Goal: Information Seeking & Learning: Find specific page/section

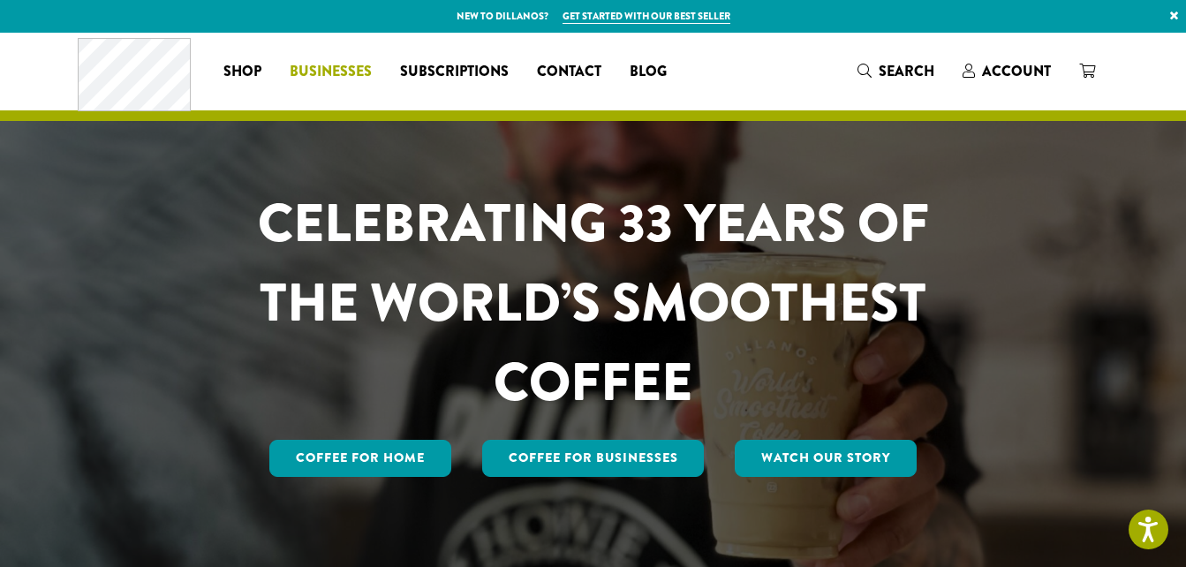
click at [314, 66] on span "Businesses" at bounding box center [331, 72] width 82 height 22
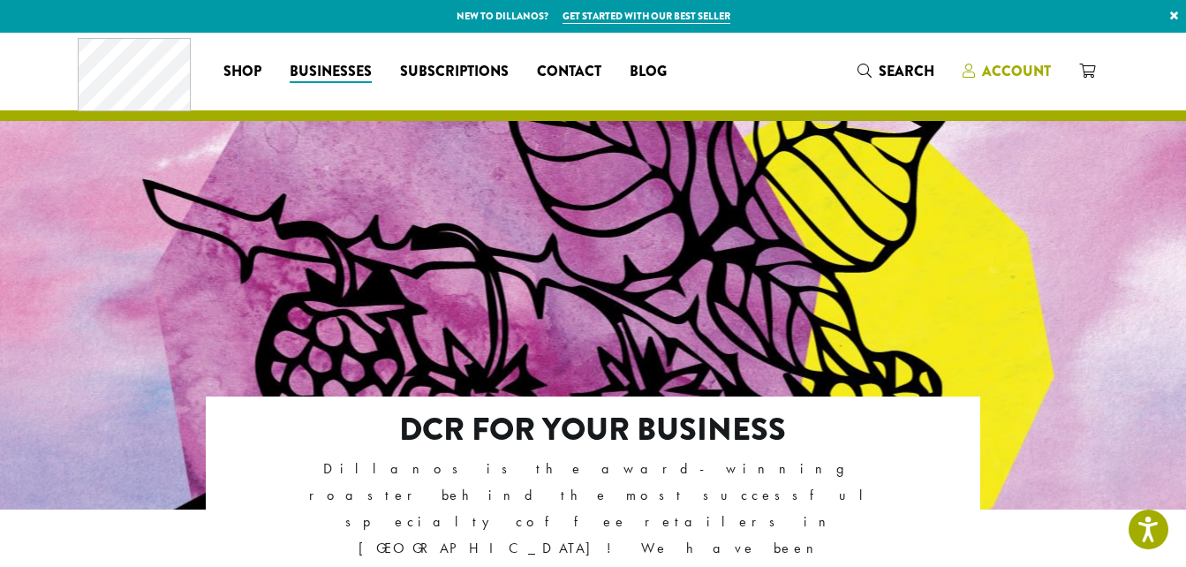
click at [1001, 76] on span "Account" at bounding box center [1016, 71] width 69 height 20
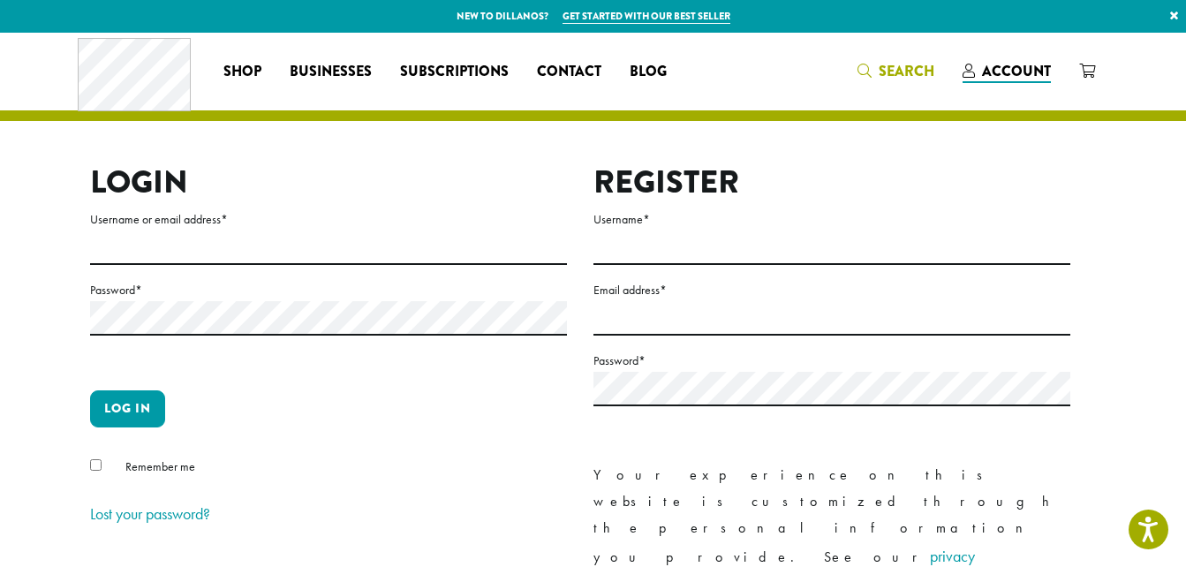
click at [877, 70] on span "Search" at bounding box center [896, 72] width 77 height 22
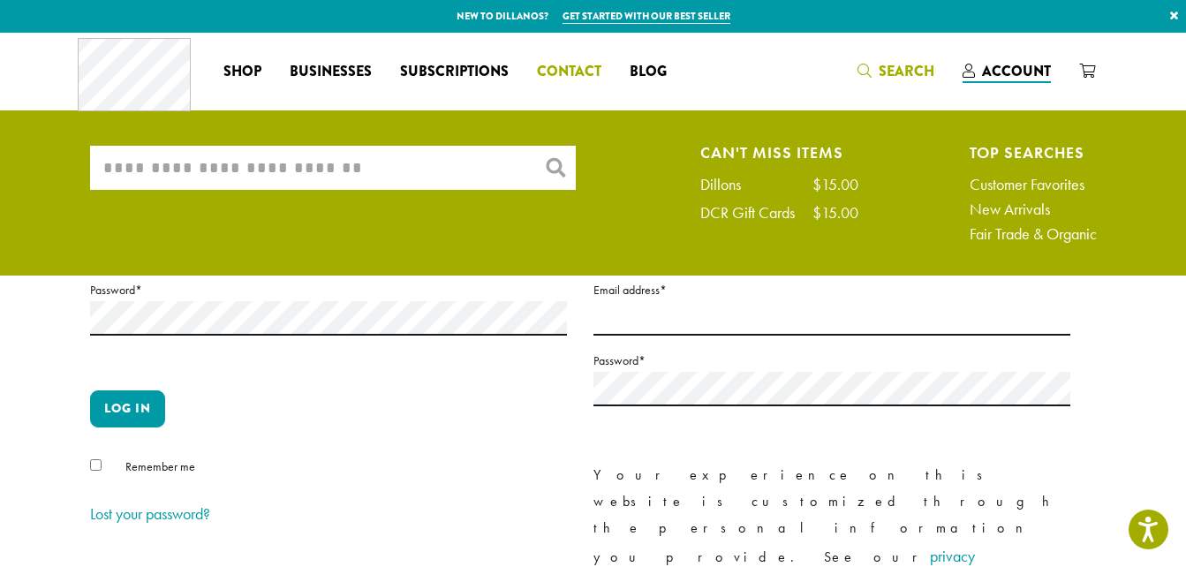
click at [570, 69] on span "Contact" at bounding box center [569, 72] width 64 height 22
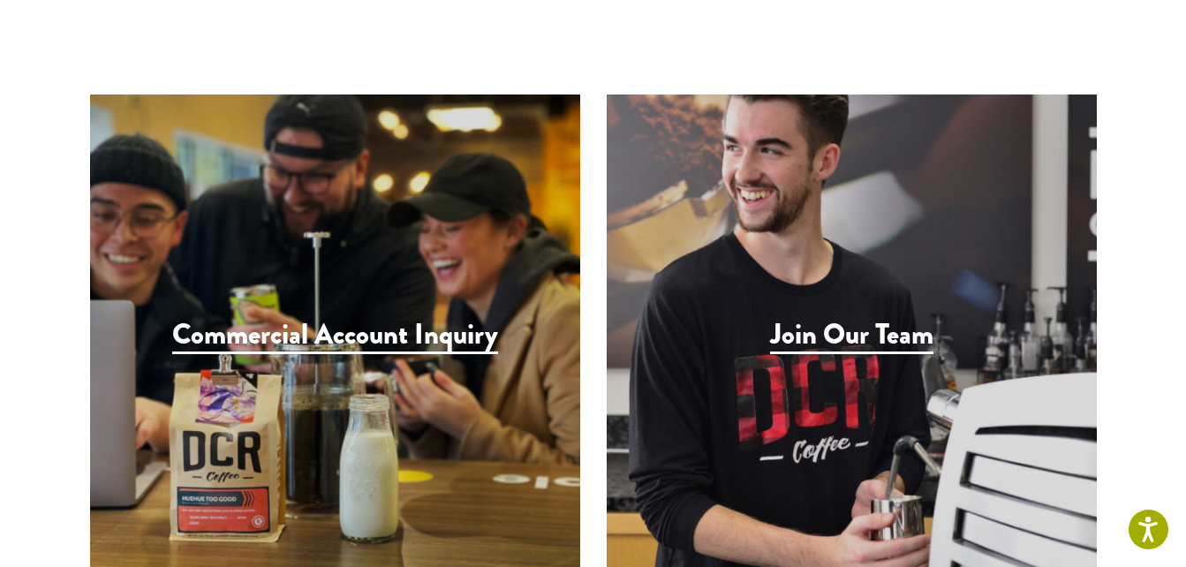
scroll to position [1678, 0]
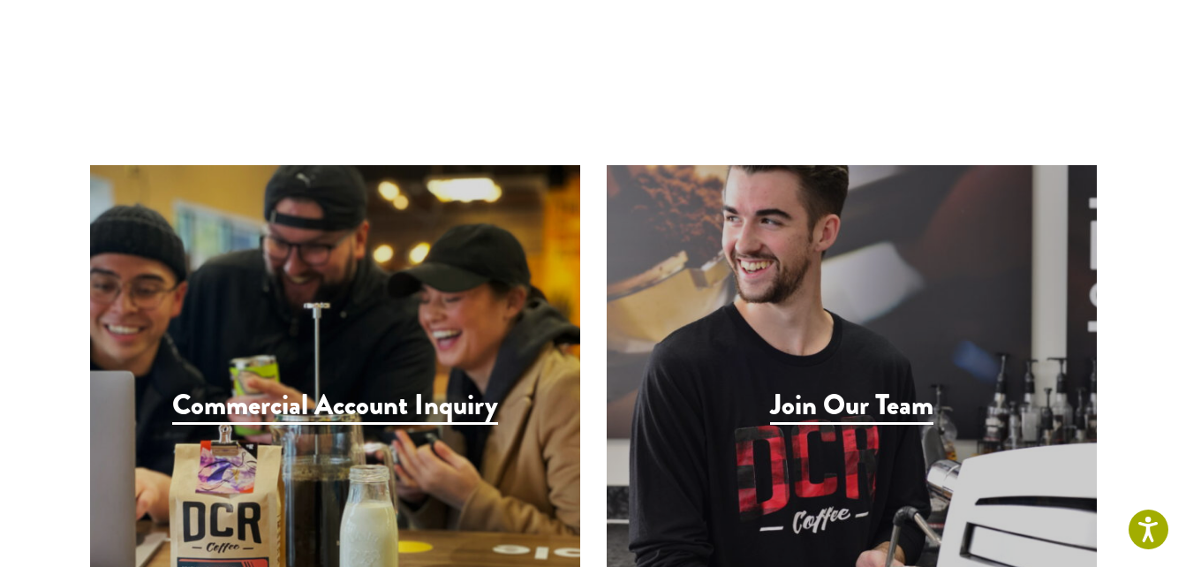
click at [838, 389] on h3 "Join Our Team" at bounding box center [851, 407] width 163 height 36
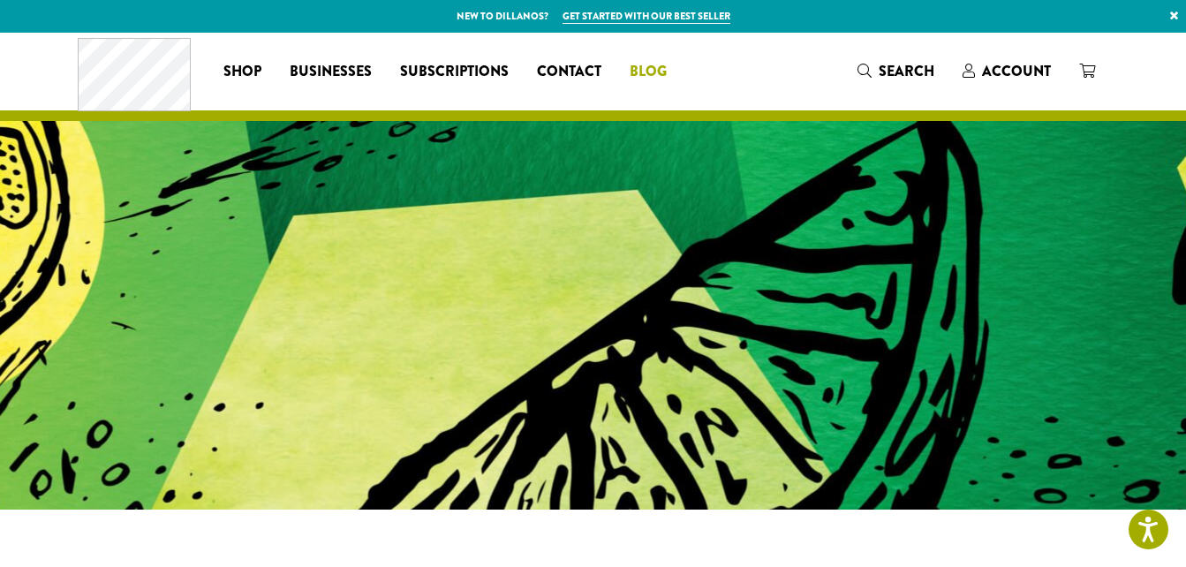
click at [644, 62] on span "Blog" at bounding box center [648, 72] width 37 height 22
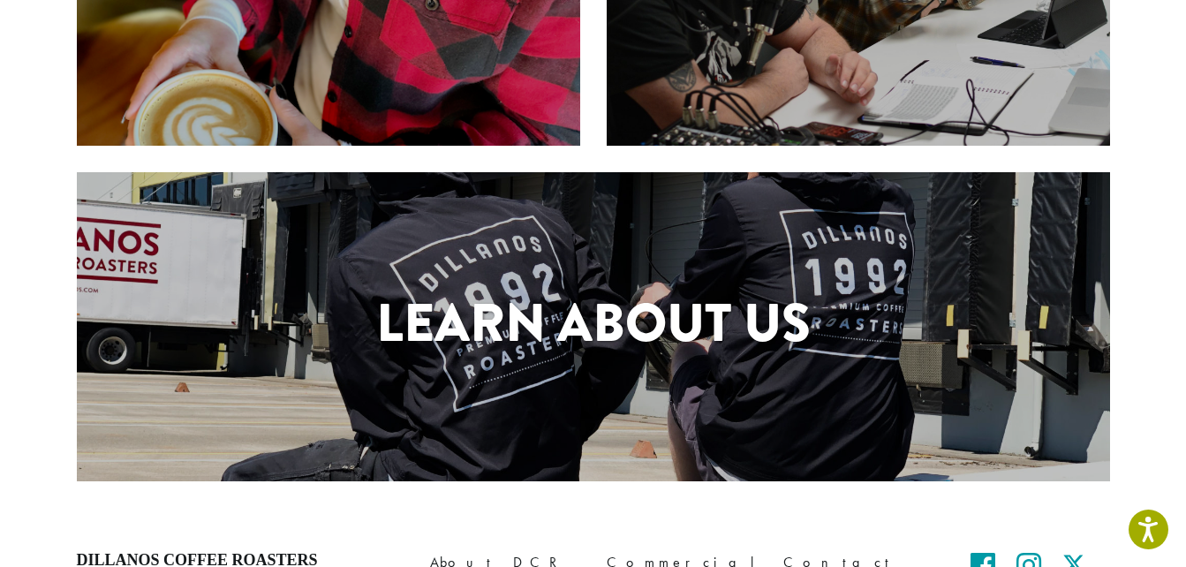
scroll to position [889, 0]
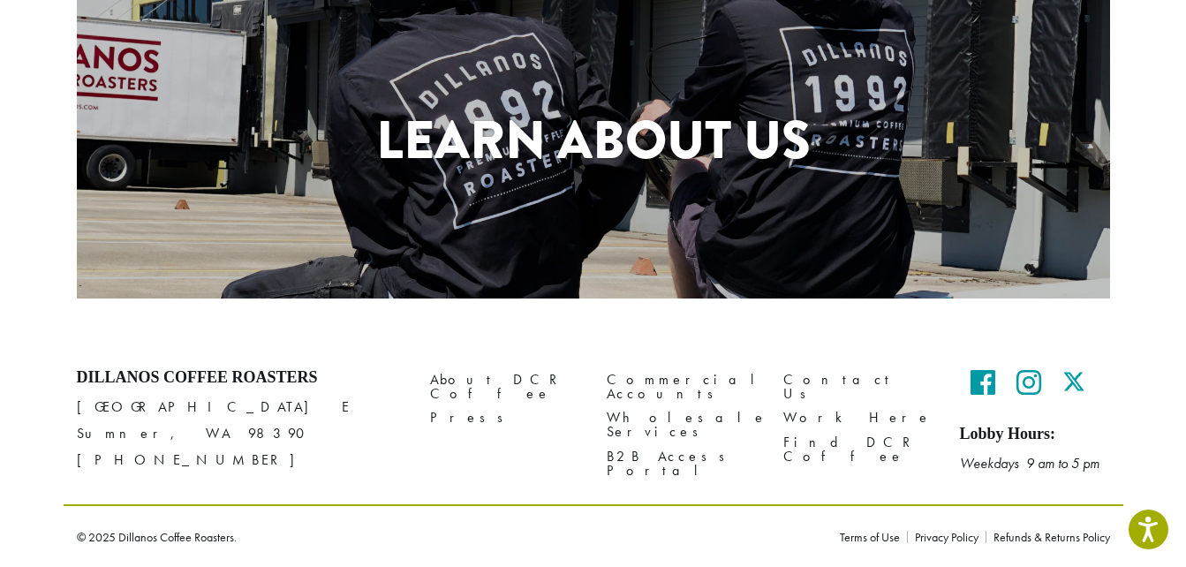
click at [616, 137] on h1 "Learn About Us" at bounding box center [593, 140] width 1033 height 79
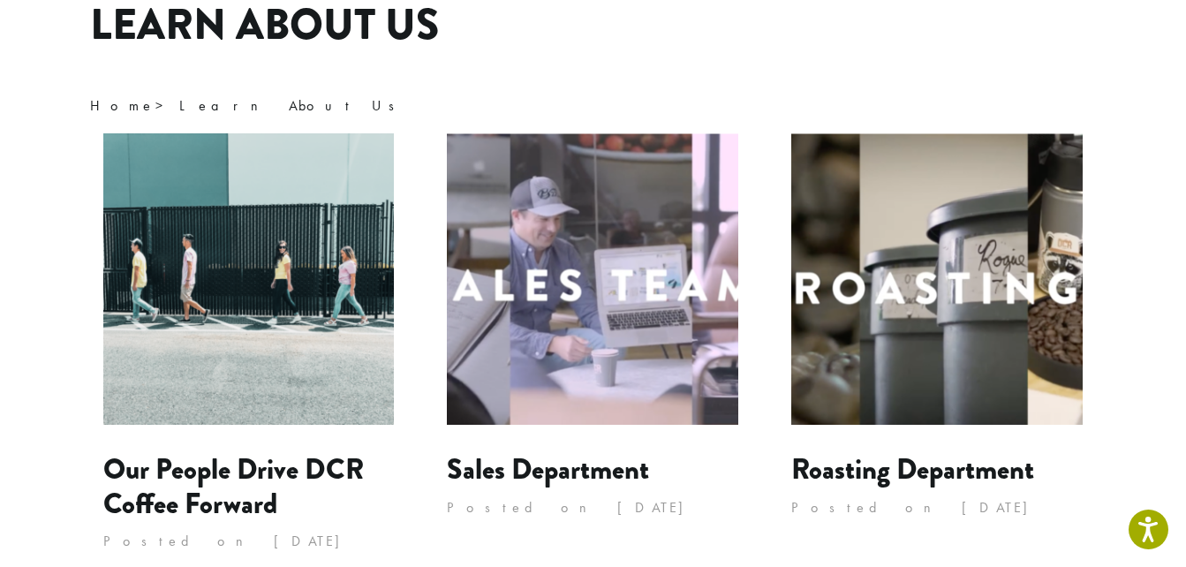
scroll to position [132, 0]
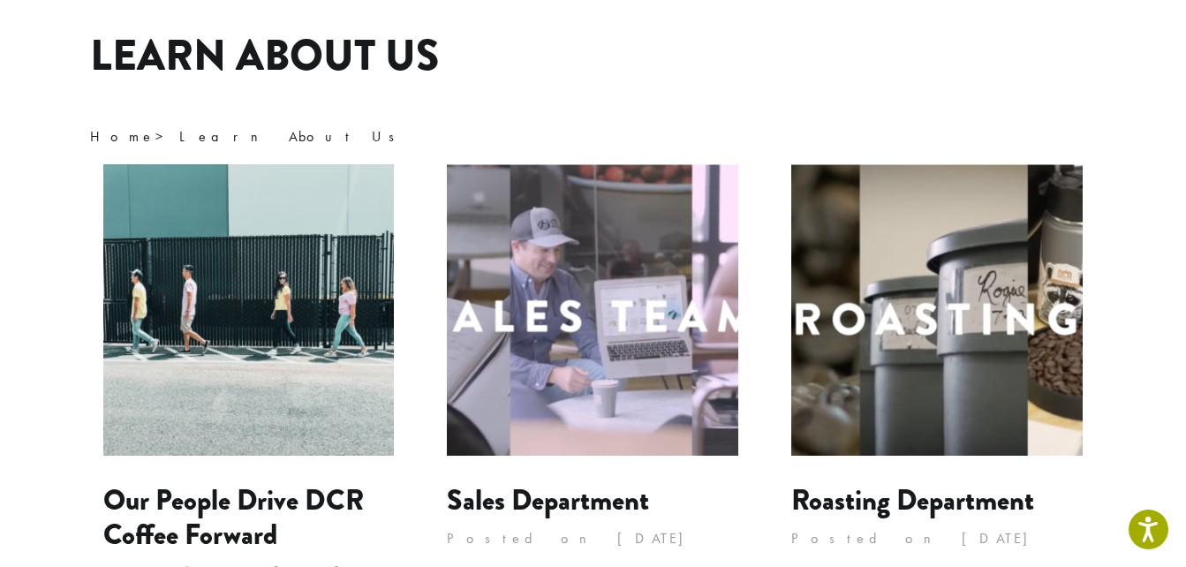
click at [277, 323] on img at bounding box center [248, 309] width 291 height 291
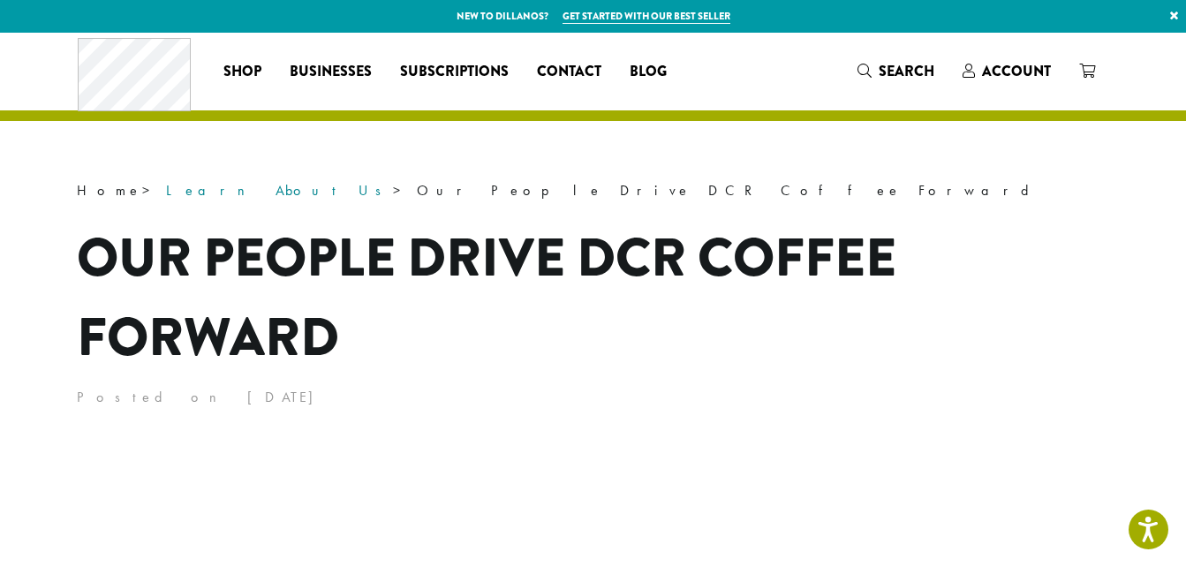
click at [184, 186] on link "Learn About Us" at bounding box center [279, 190] width 227 height 19
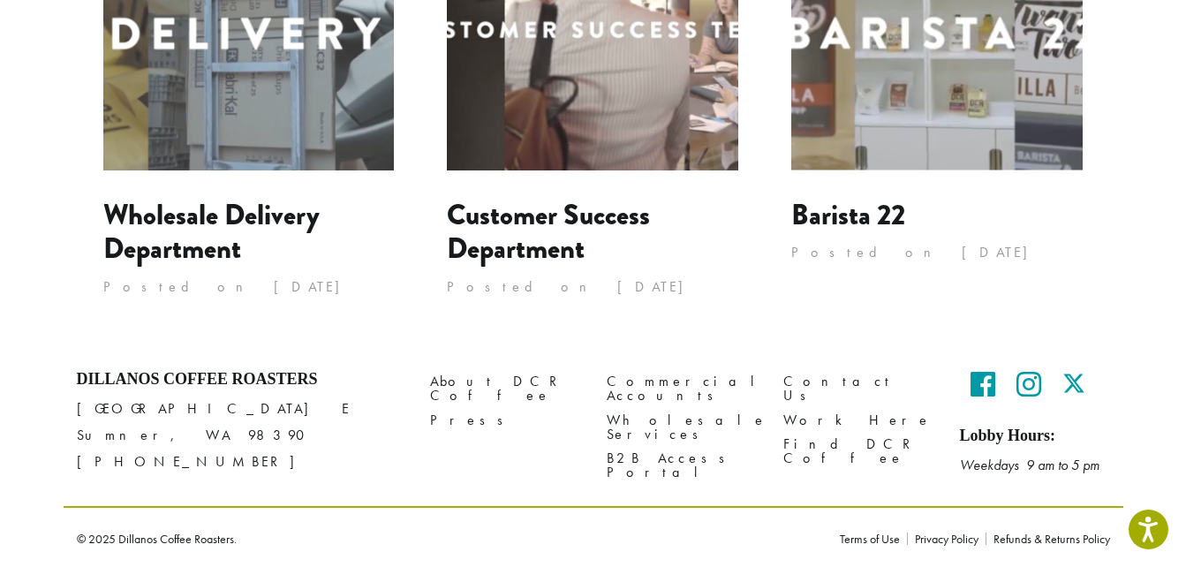
scroll to position [1811, 0]
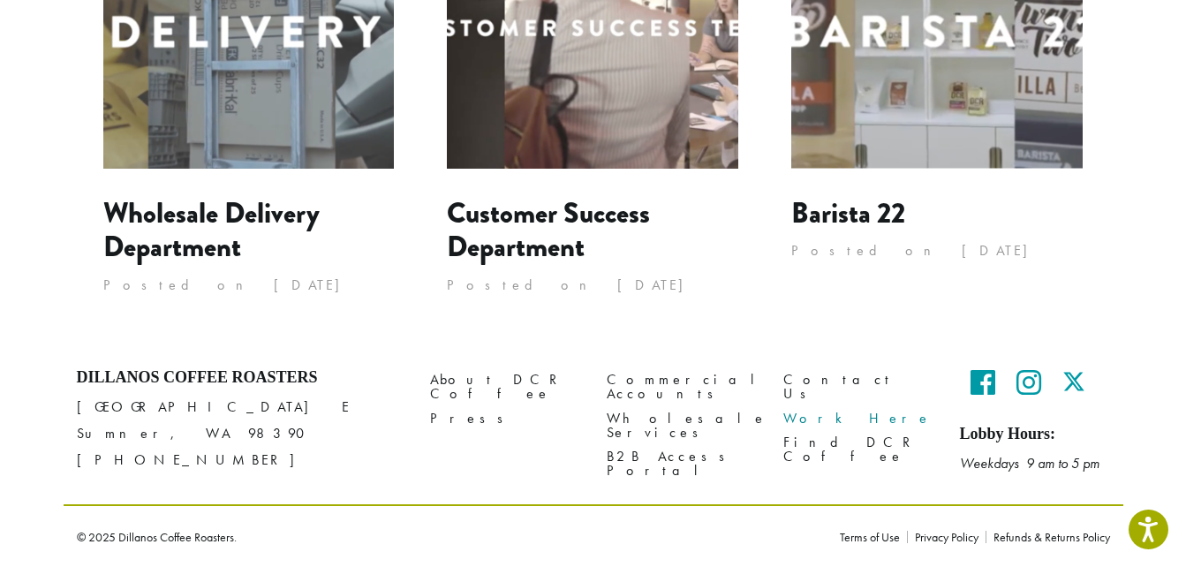
click at [812, 408] on link "Work Here" at bounding box center [858, 418] width 150 height 24
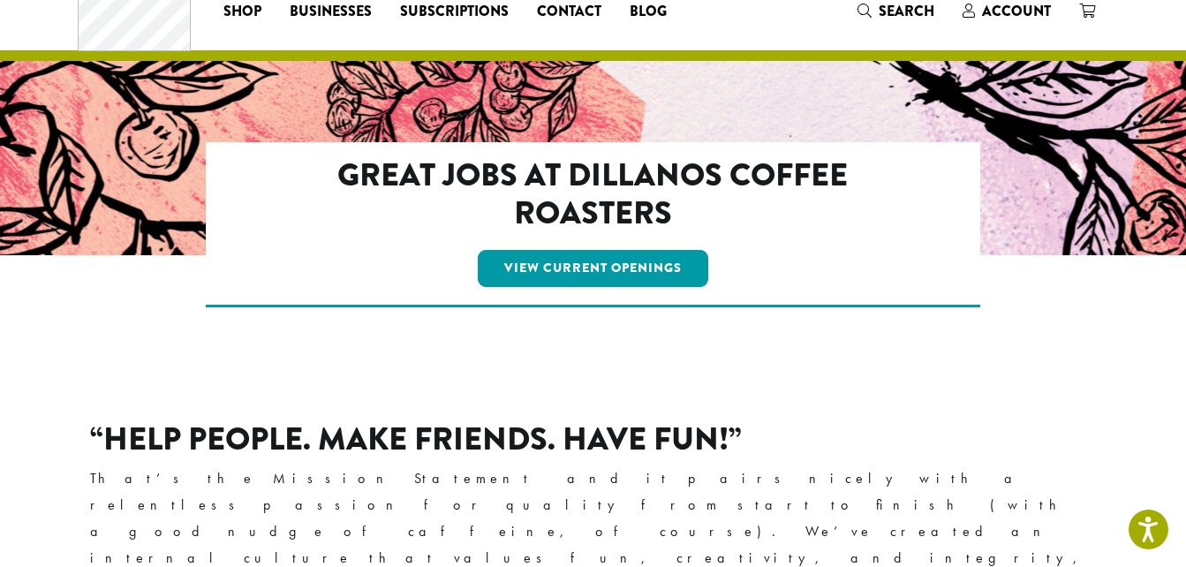
scroll to position [42, 0]
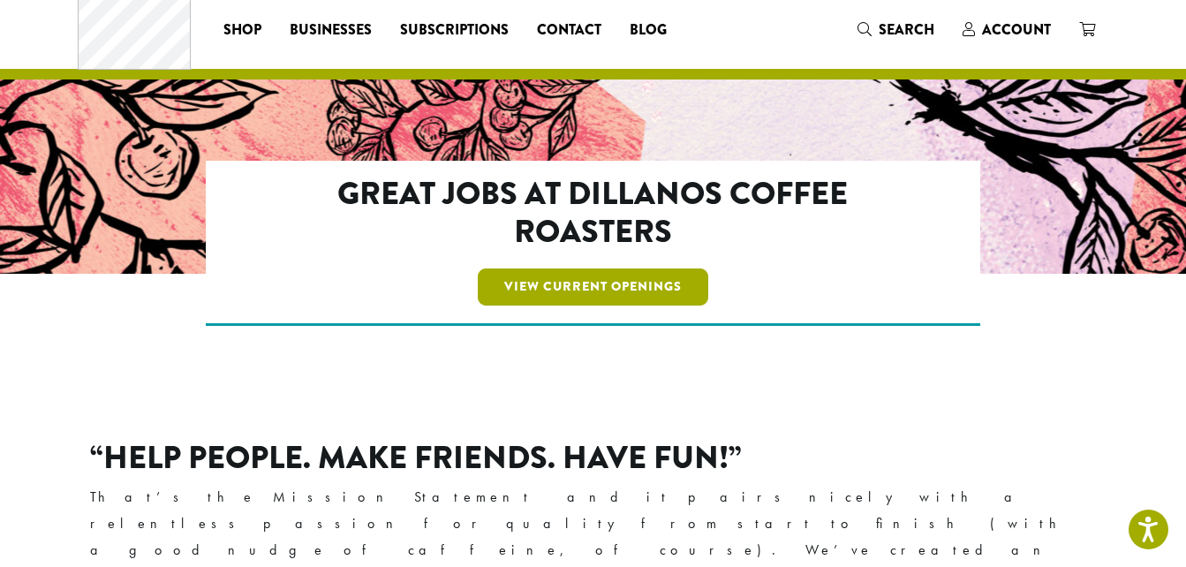
click at [587, 282] on link "View Current Openings" at bounding box center [593, 286] width 231 height 37
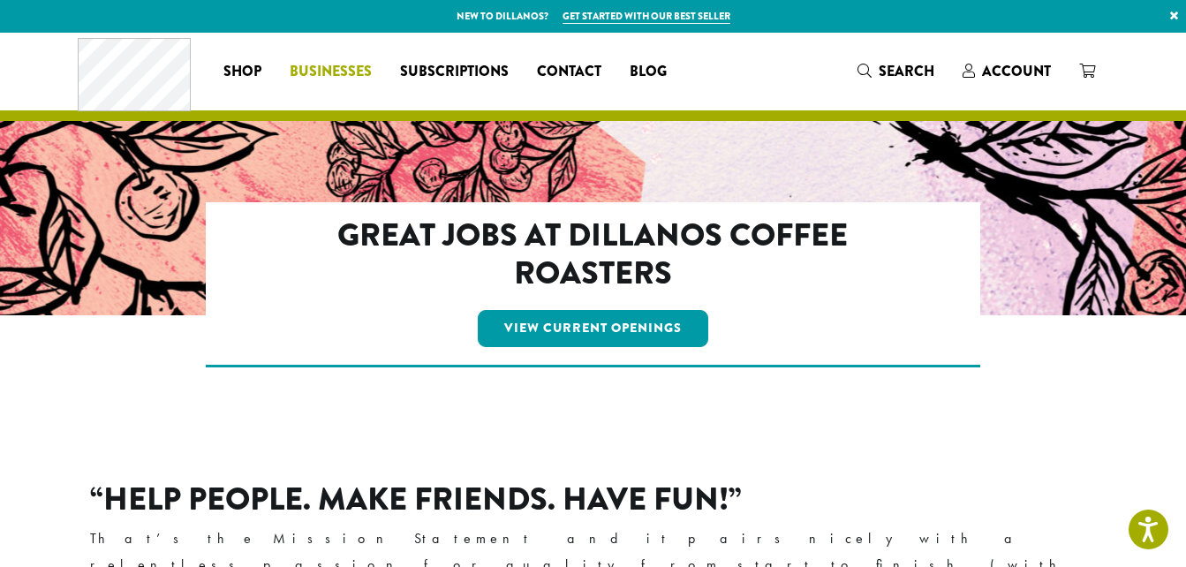
click at [336, 66] on span "Businesses" at bounding box center [331, 72] width 82 height 22
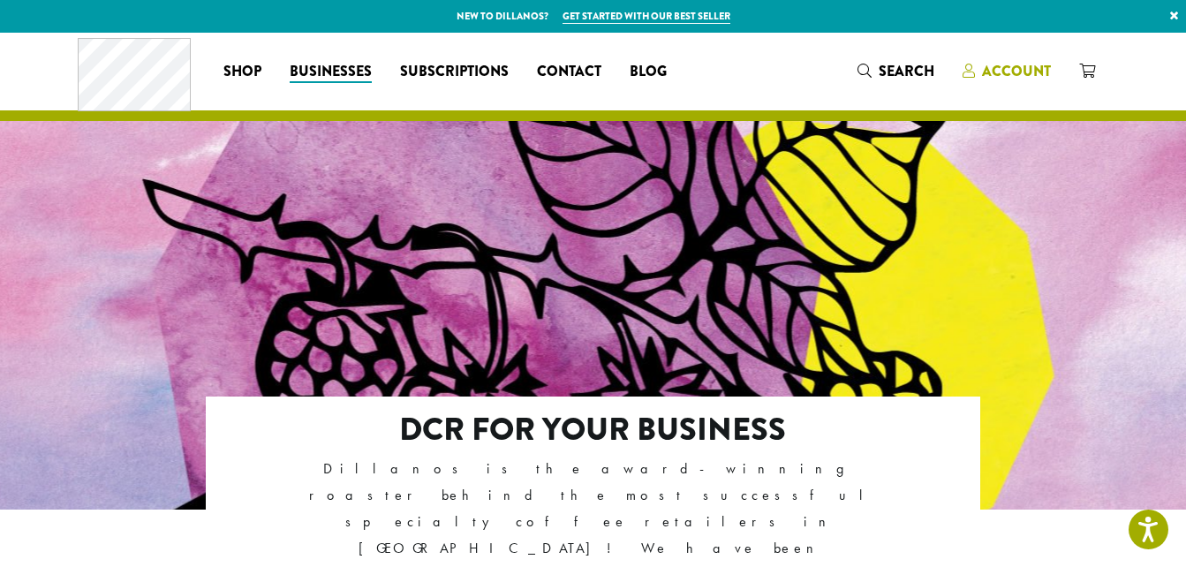
click at [1002, 71] on span "Account" at bounding box center [1016, 71] width 69 height 20
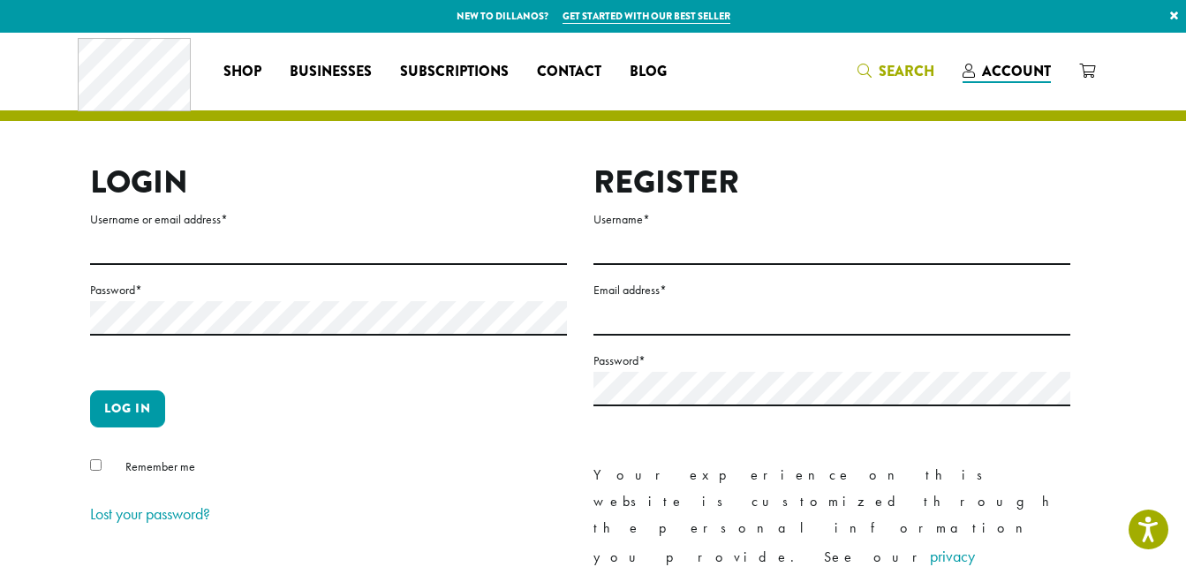
click at [900, 67] on span "Search" at bounding box center [907, 71] width 56 height 20
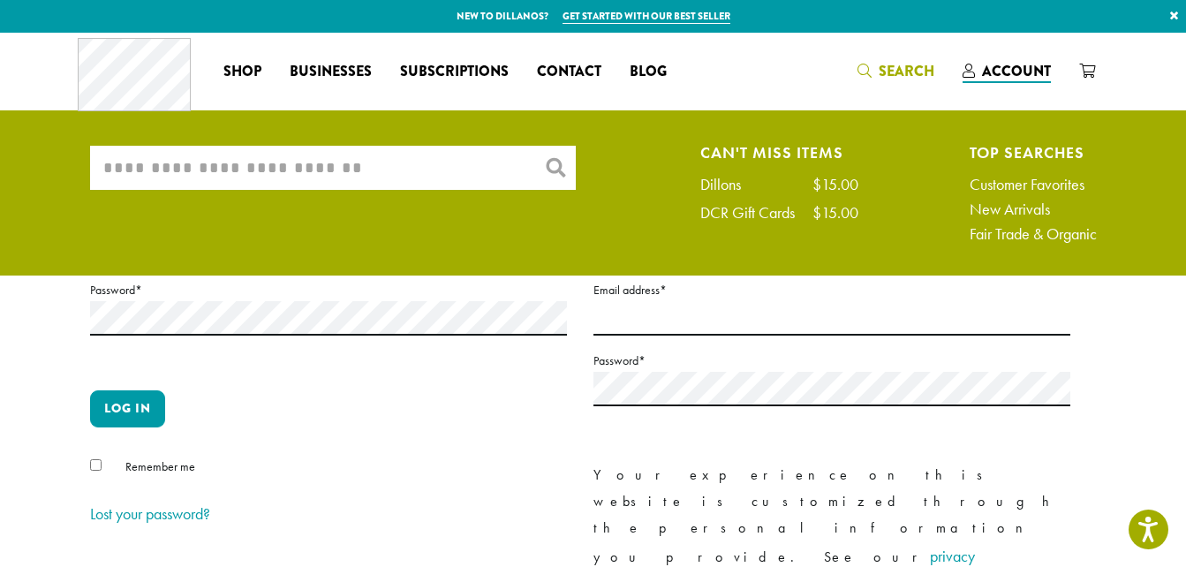
click at [253, 166] on input "What are you searching for?" at bounding box center [333, 168] width 486 height 44
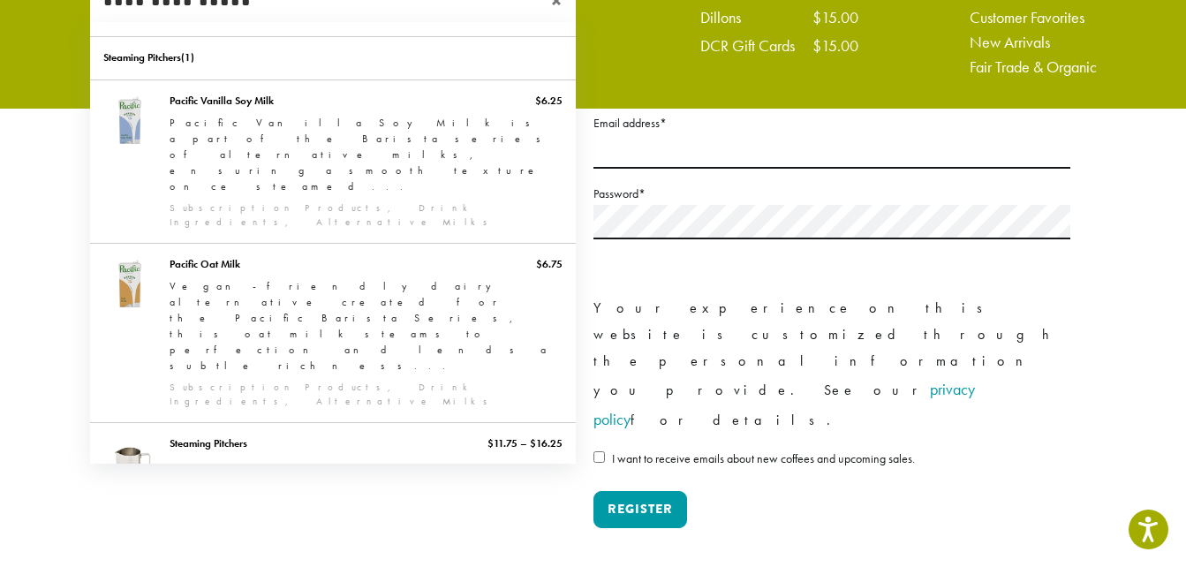
scroll to position [77, 0]
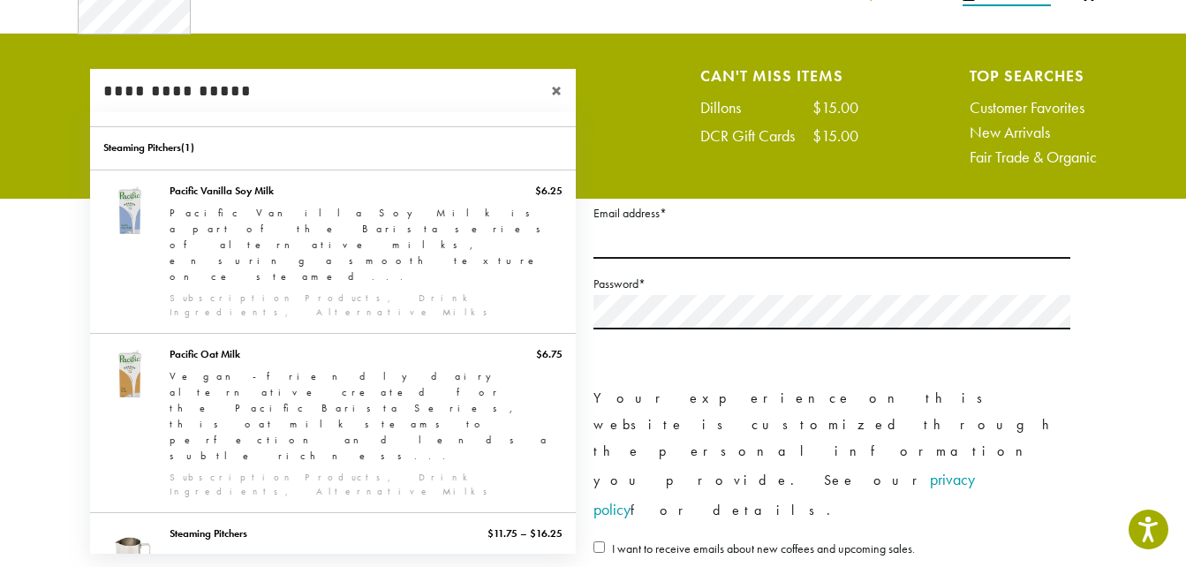
type input "**********"
click at [622, 102] on div "**********" at bounding box center [593, 121] width 1033 height 105
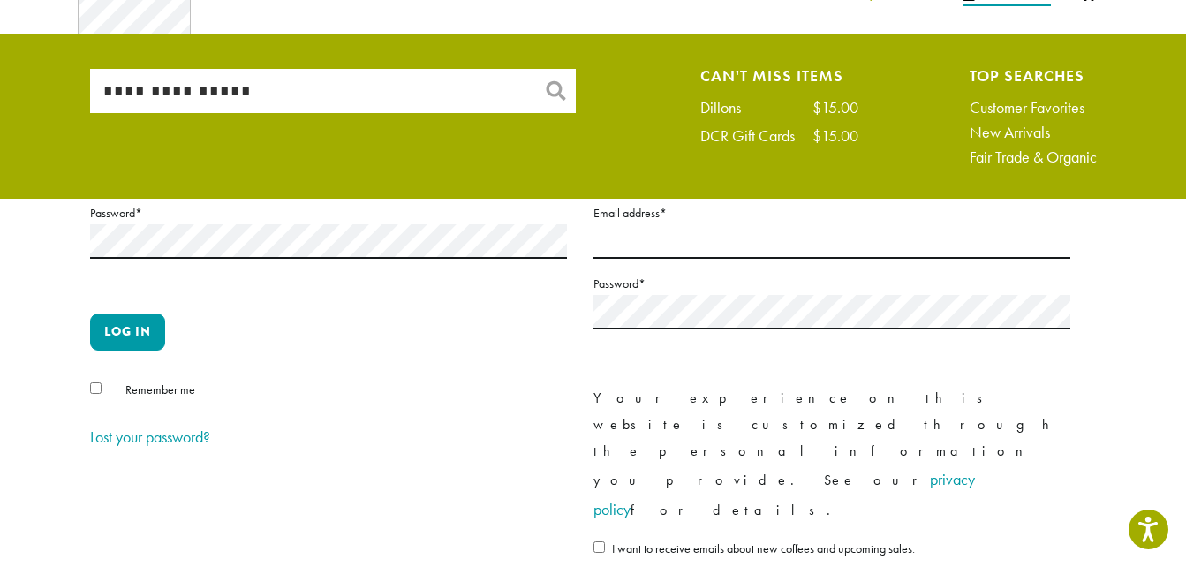
scroll to position [0, 0]
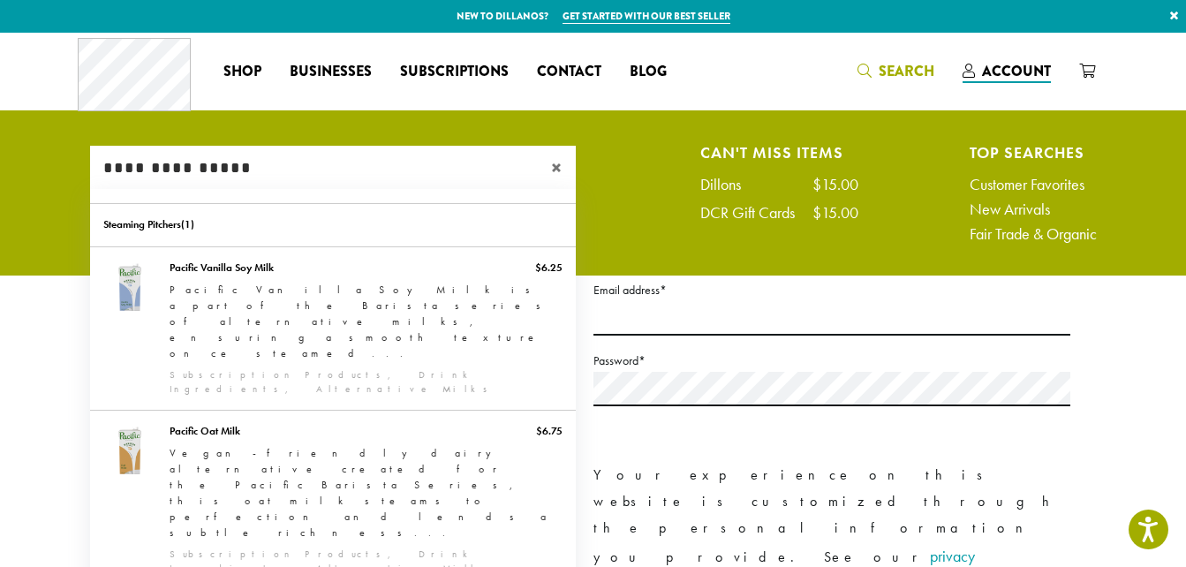
drag, startPoint x: 235, startPoint y: 171, endPoint x: 86, endPoint y: 180, distance: 149.5
click at [86, 180] on div "**********" at bounding box center [593, 198] width 1033 height 105
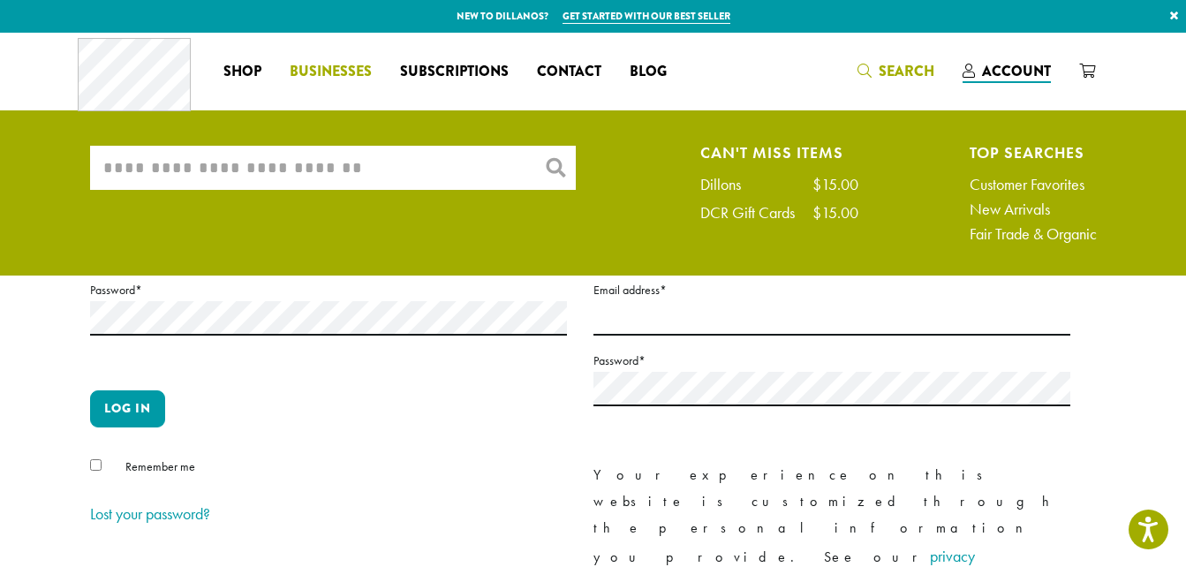
click at [328, 68] on span "Businesses" at bounding box center [331, 72] width 82 height 22
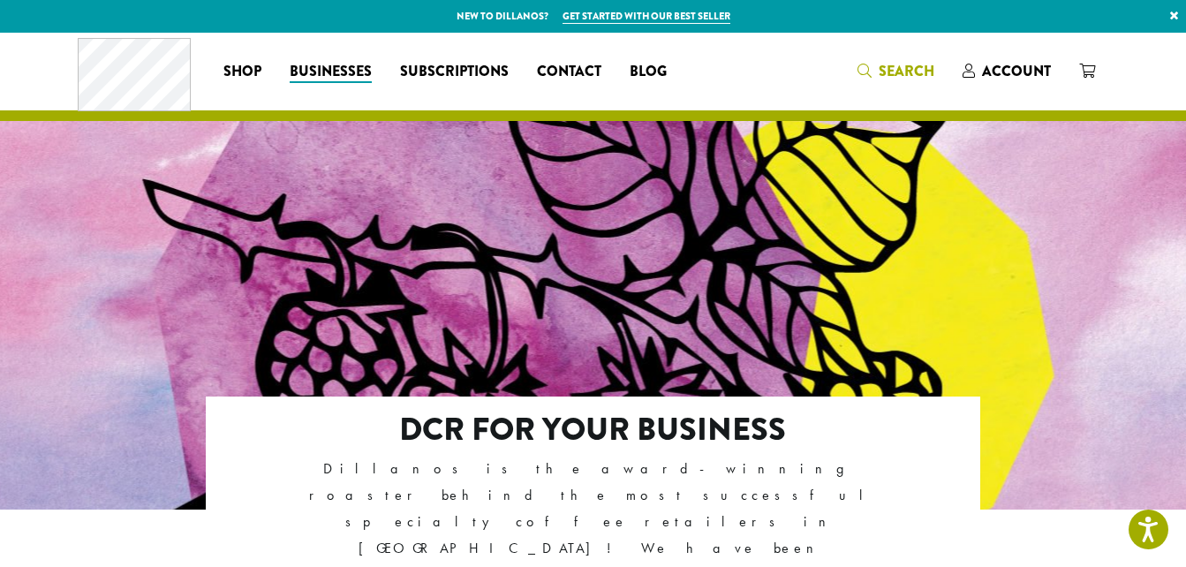
click at [896, 66] on span "Search" at bounding box center [907, 71] width 56 height 20
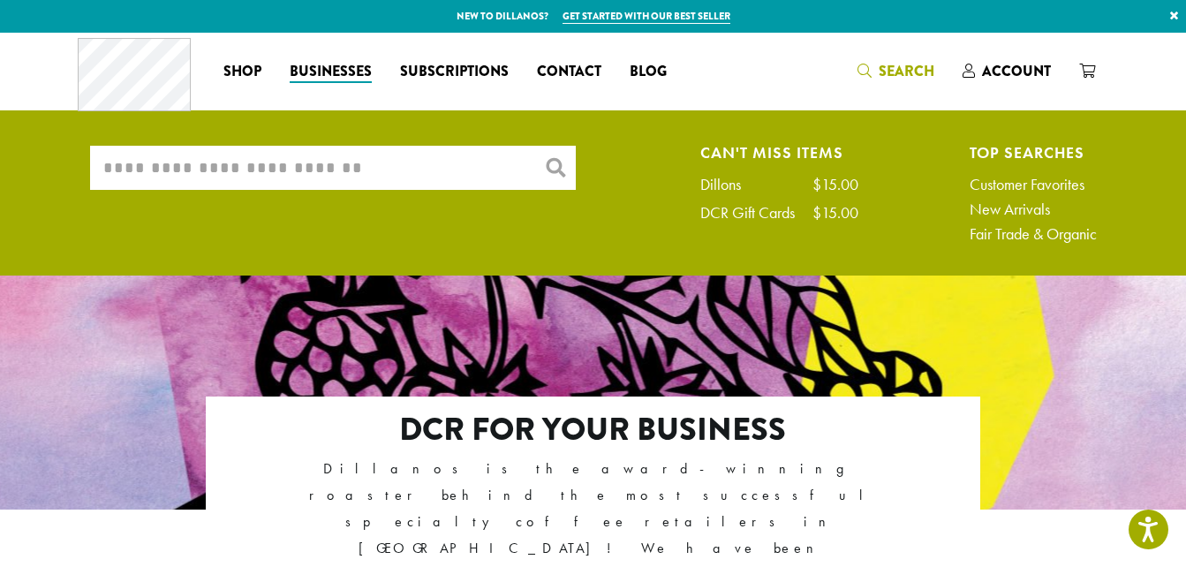
click at [170, 170] on input "What are you searching for?" at bounding box center [333, 168] width 486 height 44
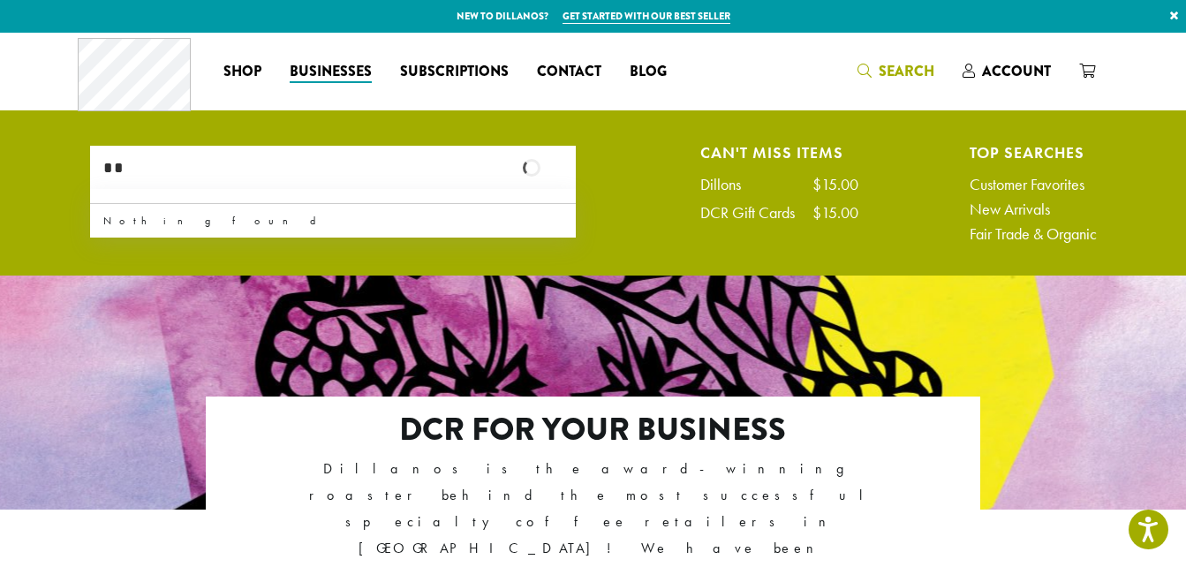
type input "*"
